Goal: Entertainment & Leisure: Consume media (video, audio)

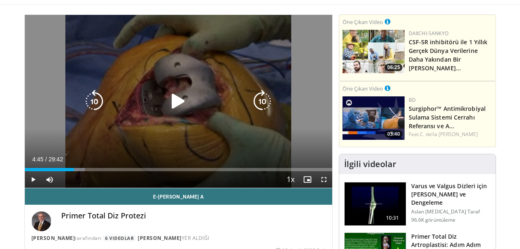
click at [180, 101] on icon "Video Oynatıcı" at bounding box center [178, 101] width 23 height 23
drag, startPoint x: 324, startPoint y: 181, endPoint x: 325, endPoint y: 211, distance: 30.6
click at [324, 181] on span "Video Oynatıcı" at bounding box center [323, 179] width 17 height 17
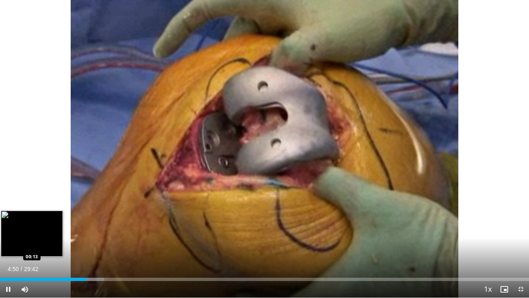
click at [4, 248] on div "Loaded : 19.65% 04:50 00:13" at bounding box center [264, 278] width 529 height 3
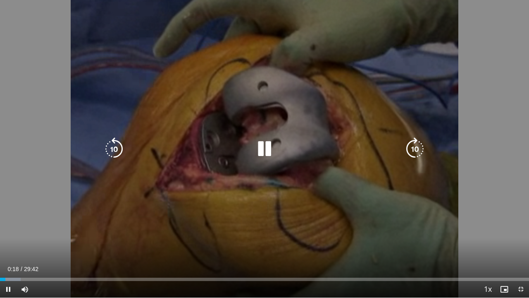
click at [262, 153] on icon "Video Oynatıcı" at bounding box center [264, 148] width 23 height 23
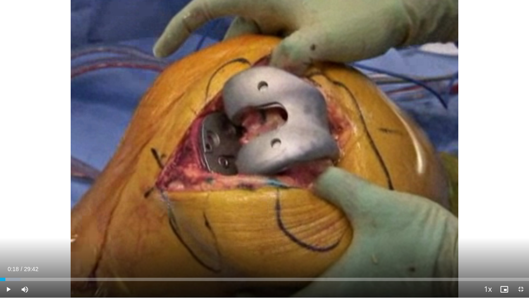
drag, startPoint x: 262, startPoint y: 153, endPoint x: 298, endPoint y: 127, distance: 44.7
click at [273, 148] on div "10 seconds Tap to unmute" at bounding box center [264, 148] width 529 height 297
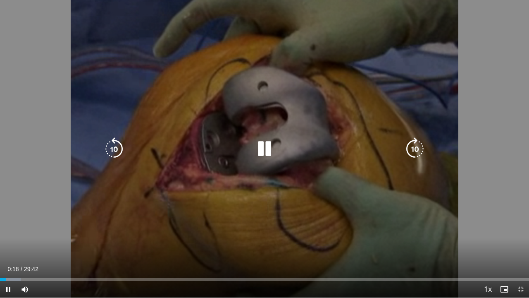
click at [258, 142] on icon "Video Oynatıcı" at bounding box center [264, 148] width 23 height 23
click at [279, 143] on div "Video Oynatıcı" at bounding box center [264, 149] width 317 height 17
click at [263, 155] on icon "Video Oynatıcı" at bounding box center [264, 148] width 23 height 23
click at [310, 129] on div "10 seconds Tap to unmute" at bounding box center [264, 148] width 529 height 297
click at [262, 147] on icon "Video Oynatıcı" at bounding box center [264, 148] width 23 height 23
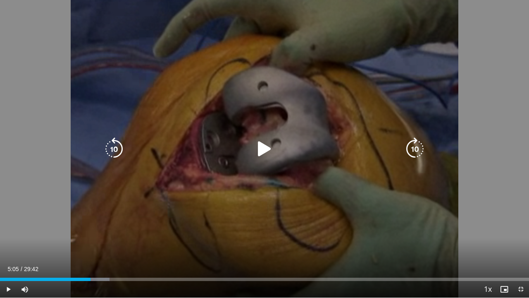
click at [264, 150] on icon "Video Oynatıcı" at bounding box center [264, 148] width 23 height 23
click at [117, 148] on icon "Video Oynatıcı" at bounding box center [114, 148] width 23 height 23
click at [261, 148] on icon "Video Oynatıcı" at bounding box center [264, 148] width 23 height 23
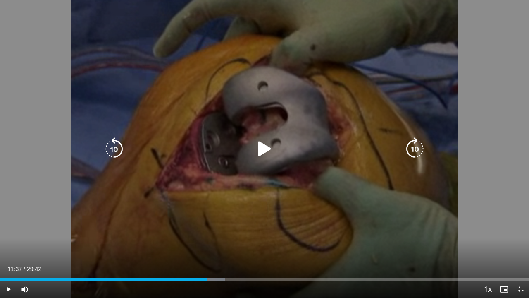
click at [261, 148] on div "30 seconds Tap to unmute" at bounding box center [264, 148] width 529 height 297
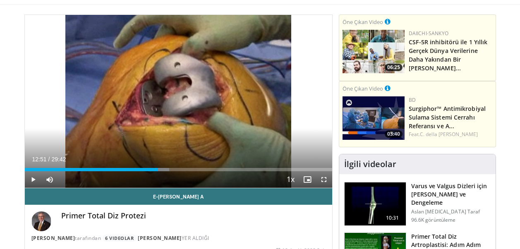
click at [260, 117] on div "30 seconds Tap to unmute" at bounding box center [178, 101] width 307 height 173
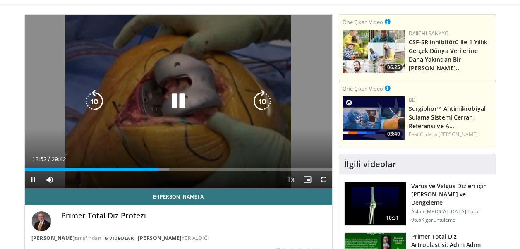
click at [182, 101] on icon "Video Oynatıcı" at bounding box center [178, 101] width 23 height 23
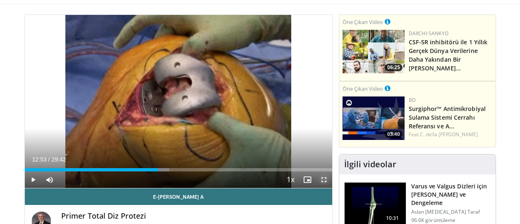
click at [320, 179] on span "Video Oynatıcı" at bounding box center [323, 179] width 17 height 17
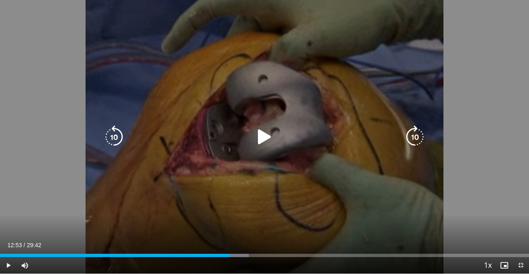
click at [260, 131] on icon "Video Oynatıcı" at bounding box center [264, 137] width 23 height 23
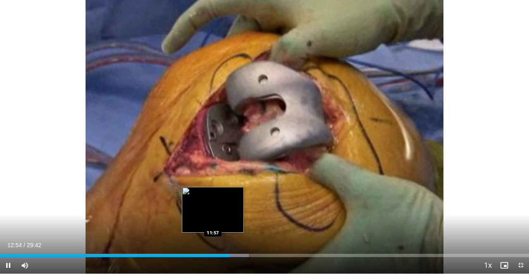
click at [213, 248] on div "Loaded : 47.05% 12:54 11:57" at bounding box center [264, 255] width 529 height 3
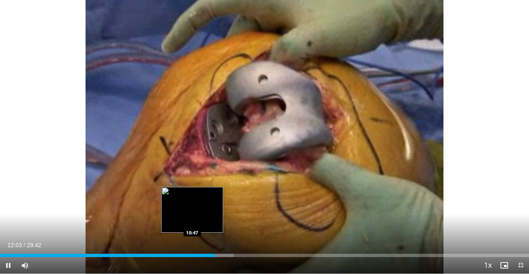
click at [193, 248] on div "Loaded : 44.25% 12:03 10:47" at bounding box center [264, 254] width 529 height 8
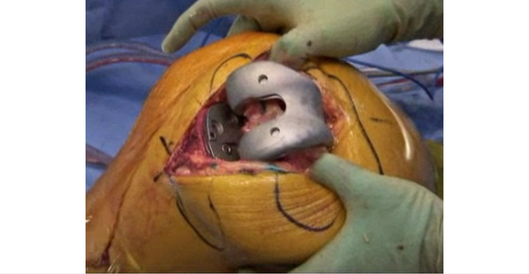
click at [519, 134] on div "30 seconds Tap to unmute" at bounding box center [264, 137] width 529 height 274
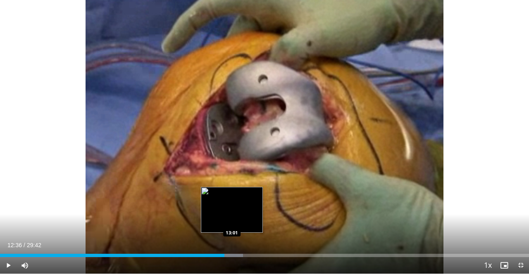
click at [232, 248] on div "Loaded : 45.93% 12:36 13:01" at bounding box center [264, 254] width 529 height 8
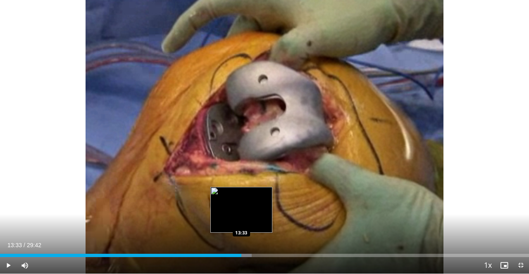
click at [241, 248] on div "Progress Bar" at bounding box center [237, 255] width 29 height 3
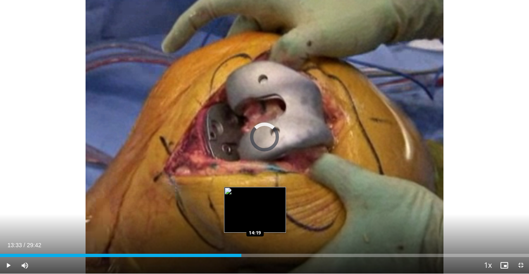
click at [256, 248] on div "Loaded : 0.00% 13:33 14:19" at bounding box center [264, 255] width 529 height 3
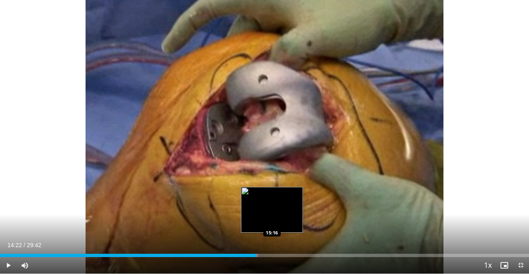
click at [272, 248] on div "Loaded : 48.86% 14:22 15:16" at bounding box center [264, 254] width 529 height 8
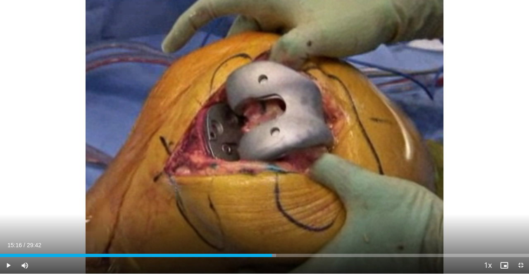
click at [305, 248] on div "Current Time 15:16 / Duration 29:42" at bounding box center [264, 245] width 529 height 7
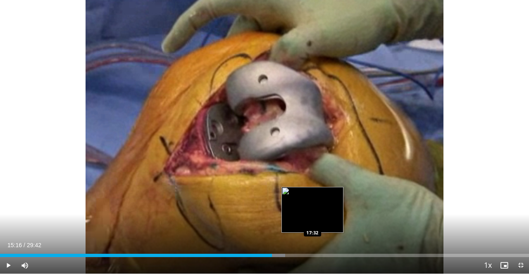
click at [313, 248] on div "Loaded : 53.91% 15:16 17:32" at bounding box center [264, 255] width 529 height 3
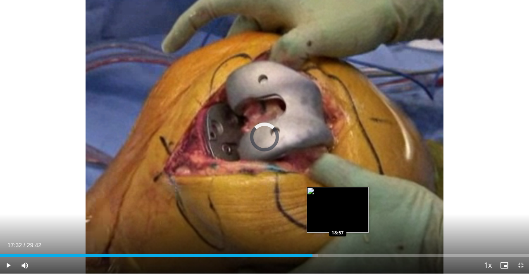
click at [338, 248] on div "Loaded : 60.09% 17:32 18:57" at bounding box center [264, 255] width 529 height 3
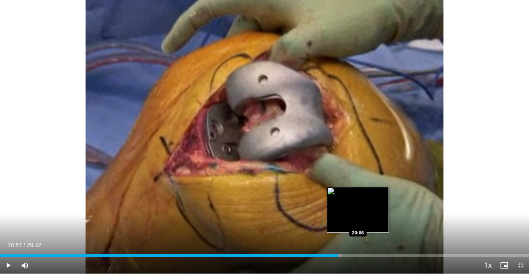
click at [358, 248] on div "Loaded : 64.58% 18:57 20:06" at bounding box center [264, 254] width 529 height 8
click at [363, 248] on div "Loaded : 68.51% 20:07 20:19" at bounding box center [264, 254] width 529 height 8
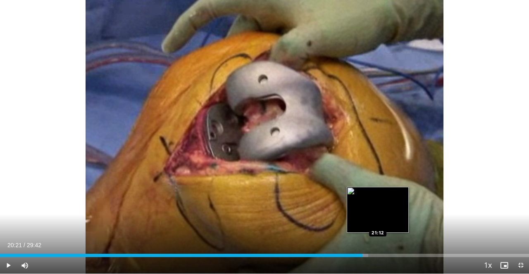
click at [379, 248] on div "Loaded : 69.63% 20:21 21:12" at bounding box center [264, 254] width 529 height 8
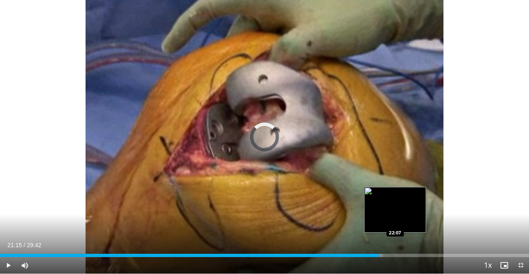
click at [395, 248] on div "Loaded : 72.44% 21:15 22:07" at bounding box center [264, 255] width 529 height 3
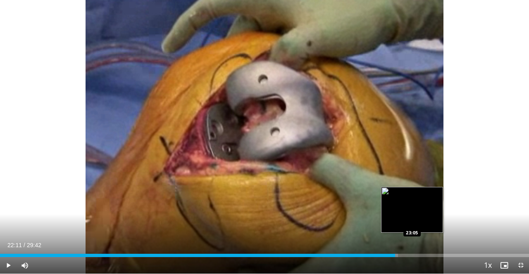
click at [413, 248] on div "Loaded : 75.25% 22:11 23:05" at bounding box center [264, 255] width 529 height 3
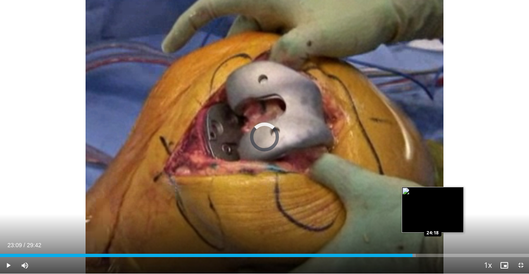
click at [434, 248] on div "Loaded : 78.62% 23:09 24:18" at bounding box center [264, 254] width 529 height 8
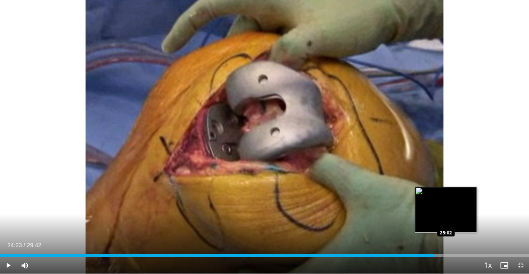
click at [446, 248] on div "Loaded : 83.67% 24:23 25:02" at bounding box center [264, 255] width 529 height 3
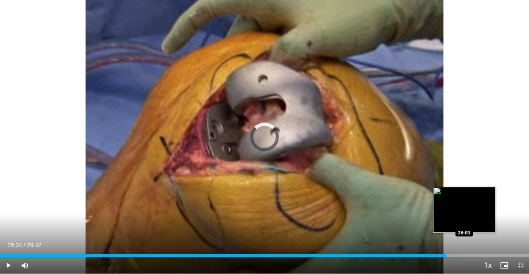
click at [464, 248] on div "Loaded : 87.04% 25:04 26:03" at bounding box center [264, 255] width 529 height 3
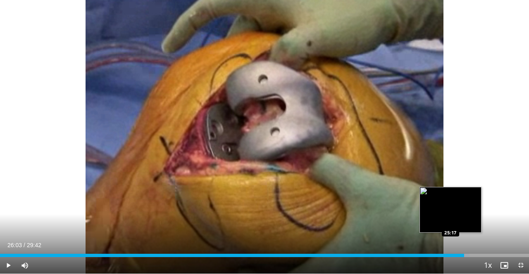
click at [451, 248] on div "26:03" at bounding box center [232, 255] width 464 height 3
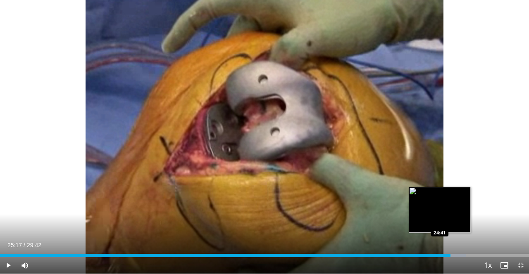
click at [440, 248] on div "25:17" at bounding box center [225, 255] width 451 height 3
click at [434, 248] on div "24:41" at bounding box center [220, 255] width 440 height 3
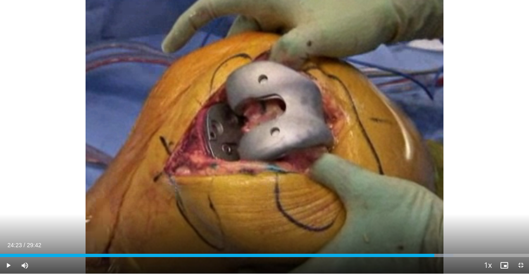
click at [427, 248] on div "Current Time 24:23 / Duration 29:42 Play Skip Backward Skip Forward Mute Loaded…" at bounding box center [264, 266] width 529 height 17
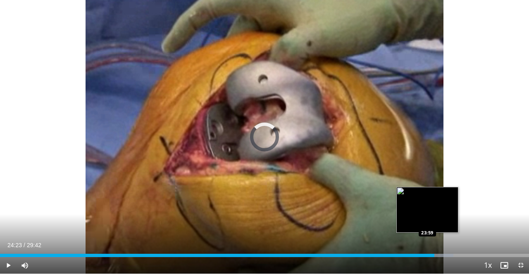
click at [427, 248] on div "Loaded : 85.70% 24:23 23:59" at bounding box center [264, 254] width 529 height 8
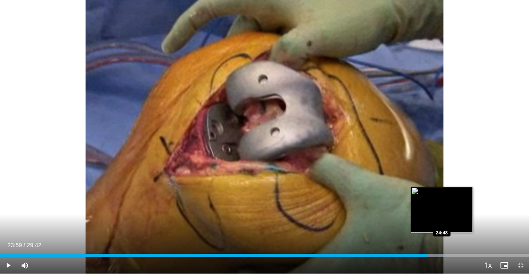
click at [442, 248] on div "Loaded : 84.23% 23:59 24:48" at bounding box center [264, 255] width 529 height 3
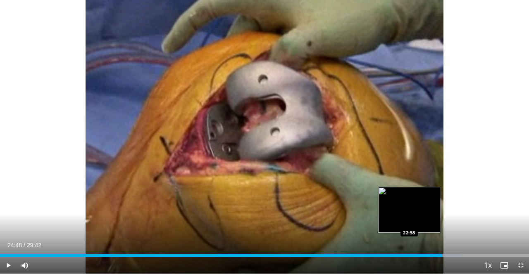
click at [409, 248] on div "24:48" at bounding box center [221, 255] width 442 height 3
click at [403, 248] on div "Loaded : 80.30% 22:58 22:40" at bounding box center [264, 254] width 529 height 8
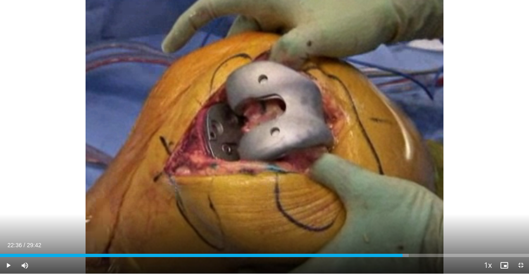
click at [388, 248] on div "Current Time 22:36 / Duration 29:42 Play Skip Backward Skip Forward Mute Loaded…" at bounding box center [264, 266] width 529 height 17
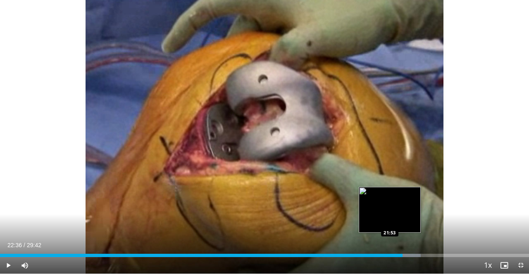
click at [390, 248] on div "Loaded : 79.53% 22:36 21:53" at bounding box center [264, 254] width 529 height 8
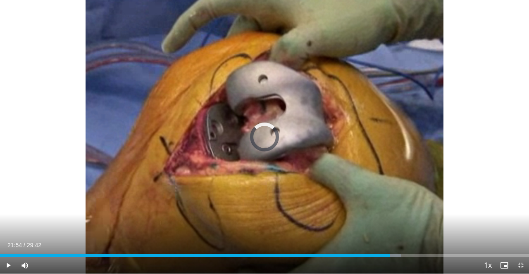
click at [390, 248] on div "Loaded : 75.81% 21:54 21:53" at bounding box center [264, 254] width 529 height 8
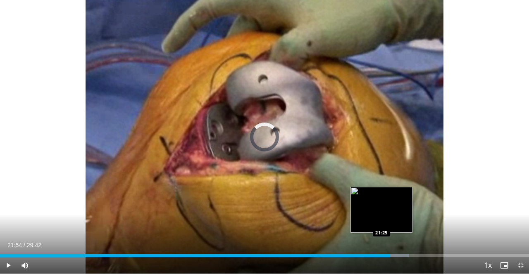
click at [380, 248] on div "21:54" at bounding box center [195, 255] width 390 height 3
click at [370, 248] on div "21:21" at bounding box center [190, 255] width 380 height 3
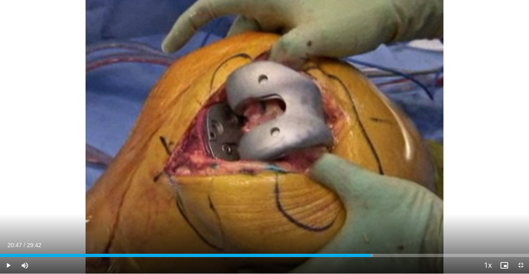
click at [352, 248] on div "Current Time 20:47 / Duration 29:42 Play Skip Backward Skip Forward Mute Loaded…" at bounding box center [264, 266] width 529 height 17
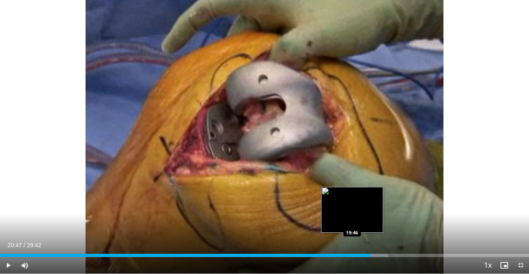
click at [352, 248] on div "Loaded : 73.37% 20:47 19:46" at bounding box center [264, 254] width 529 height 8
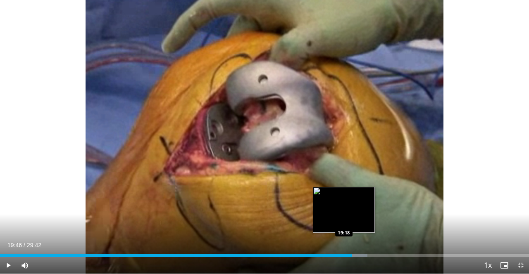
click at [343, 248] on div "19:46" at bounding box center [176, 255] width 352 height 3
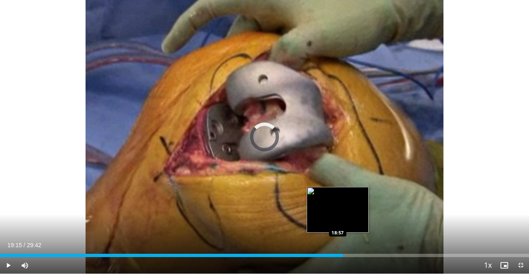
click at [338, 248] on div "19:15" at bounding box center [171, 255] width 343 height 3
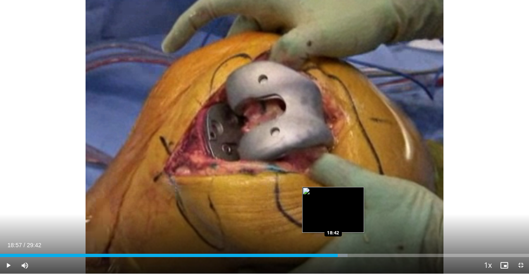
click at [332, 248] on div "18:57" at bounding box center [169, 255] width 338 height 3
click at [328, 248] on div "18:39" at bounding box center [166, 255] width 332 height 3
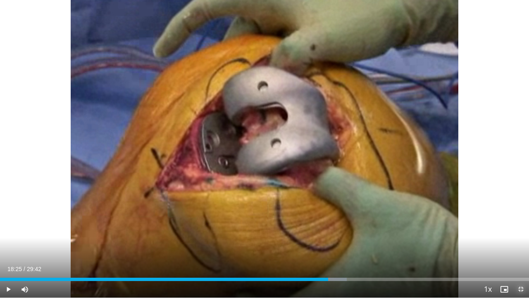
click at [519, 248] on span "Video Oynatıcı" at bounding box center [521, 289] width 17 height 17
